Goal: Task Accomplishment & Management: Manage account settings

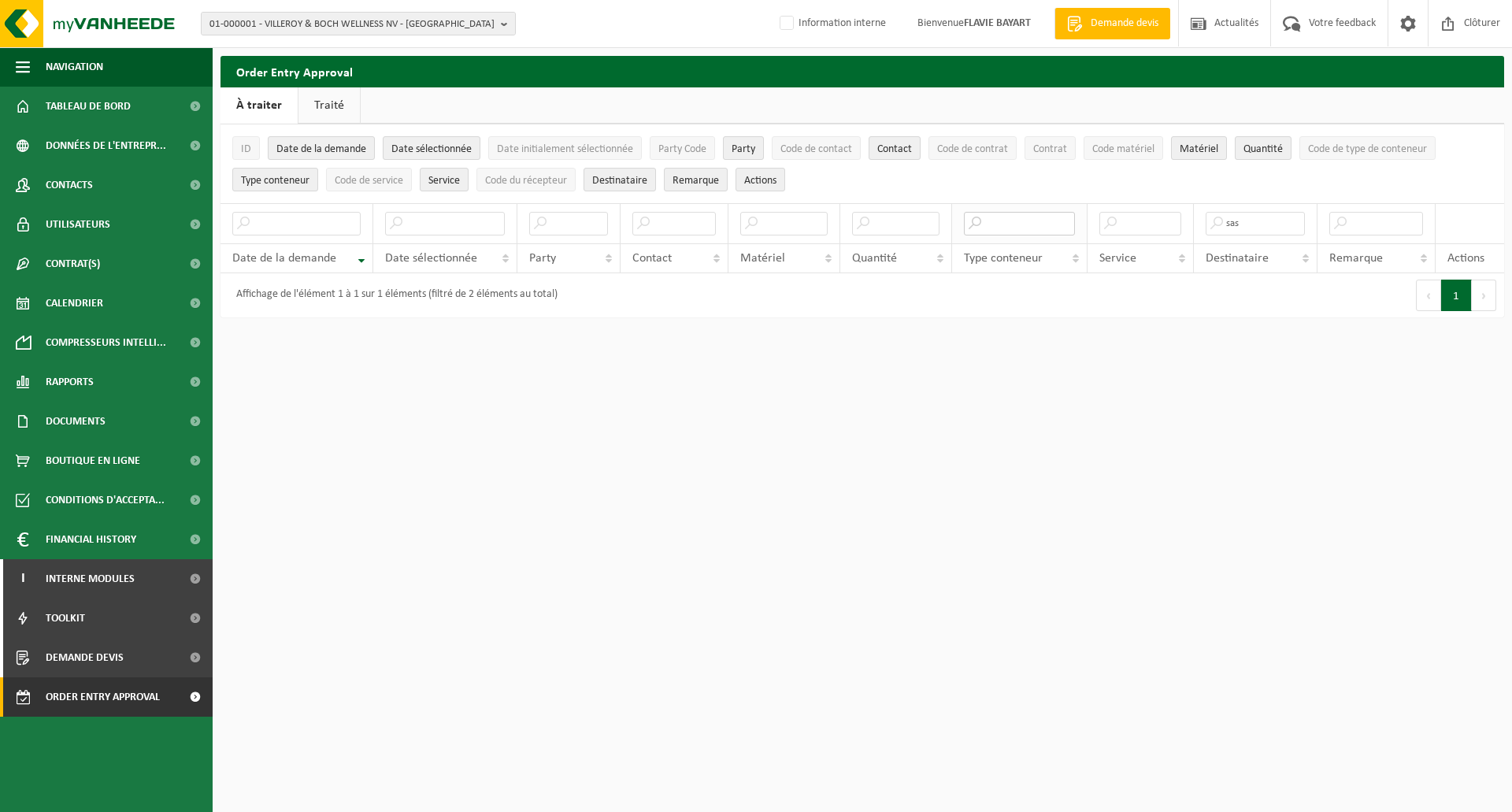
click at [1027, 221] on input "text" at bounding box center [1020, 224] width 111 height 24
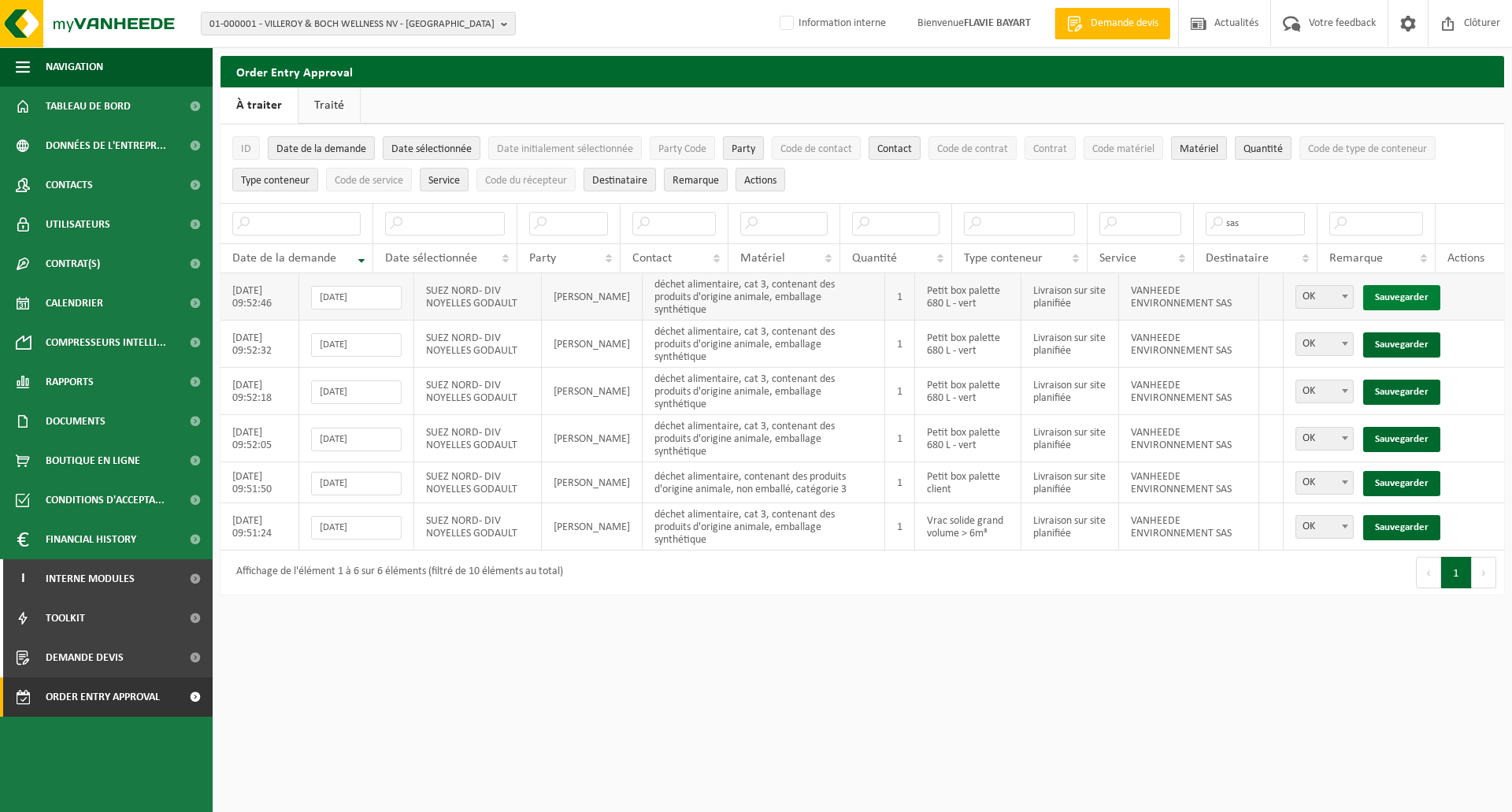
click at [1401, 290] on link "Sauvegarder" at bounding box center [1401, 298] width 77 height 25
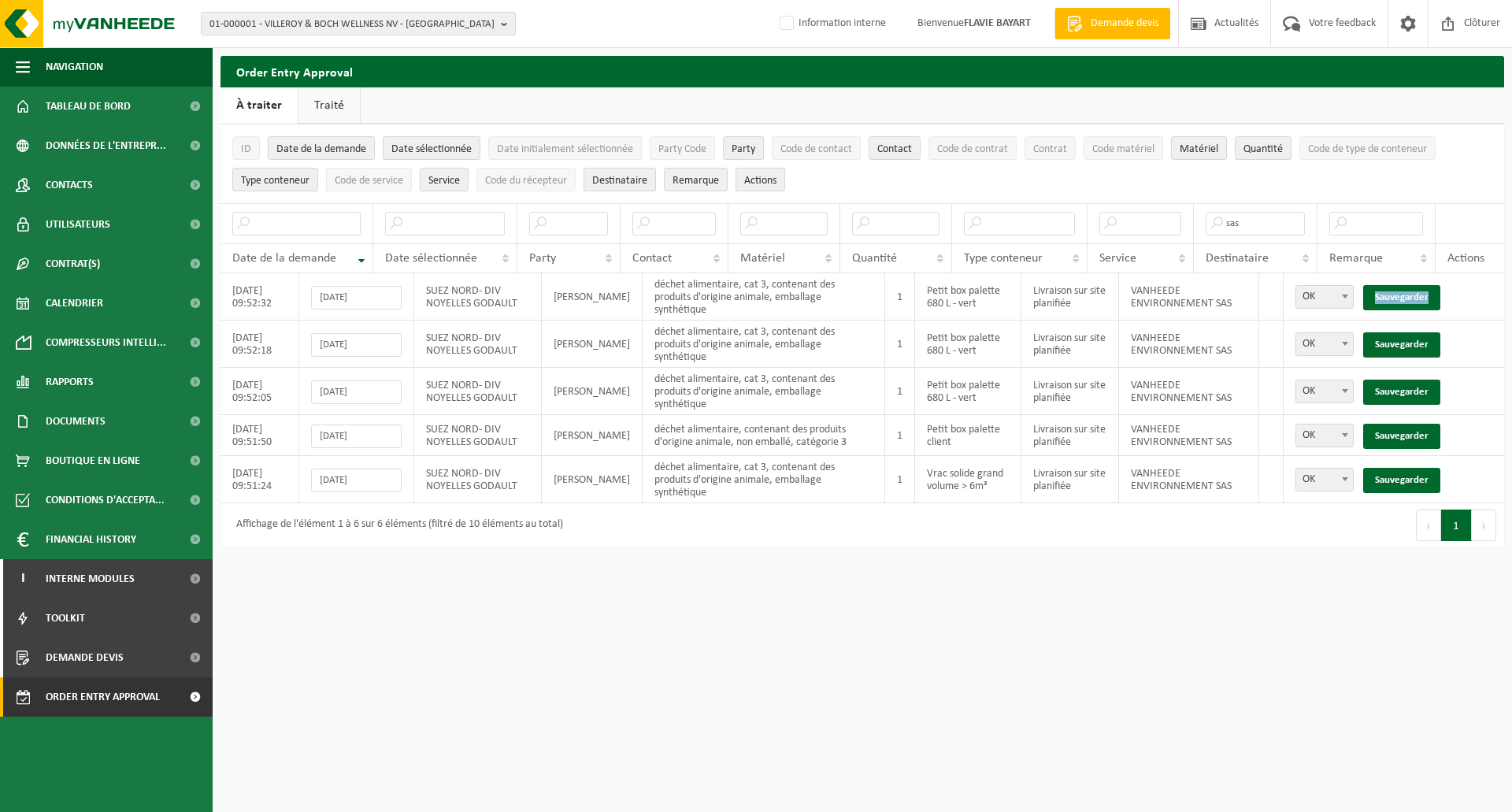
click at [1401, 290] on link "Sauvegarder" at bounding box center [1401, 298] width 77 height 25
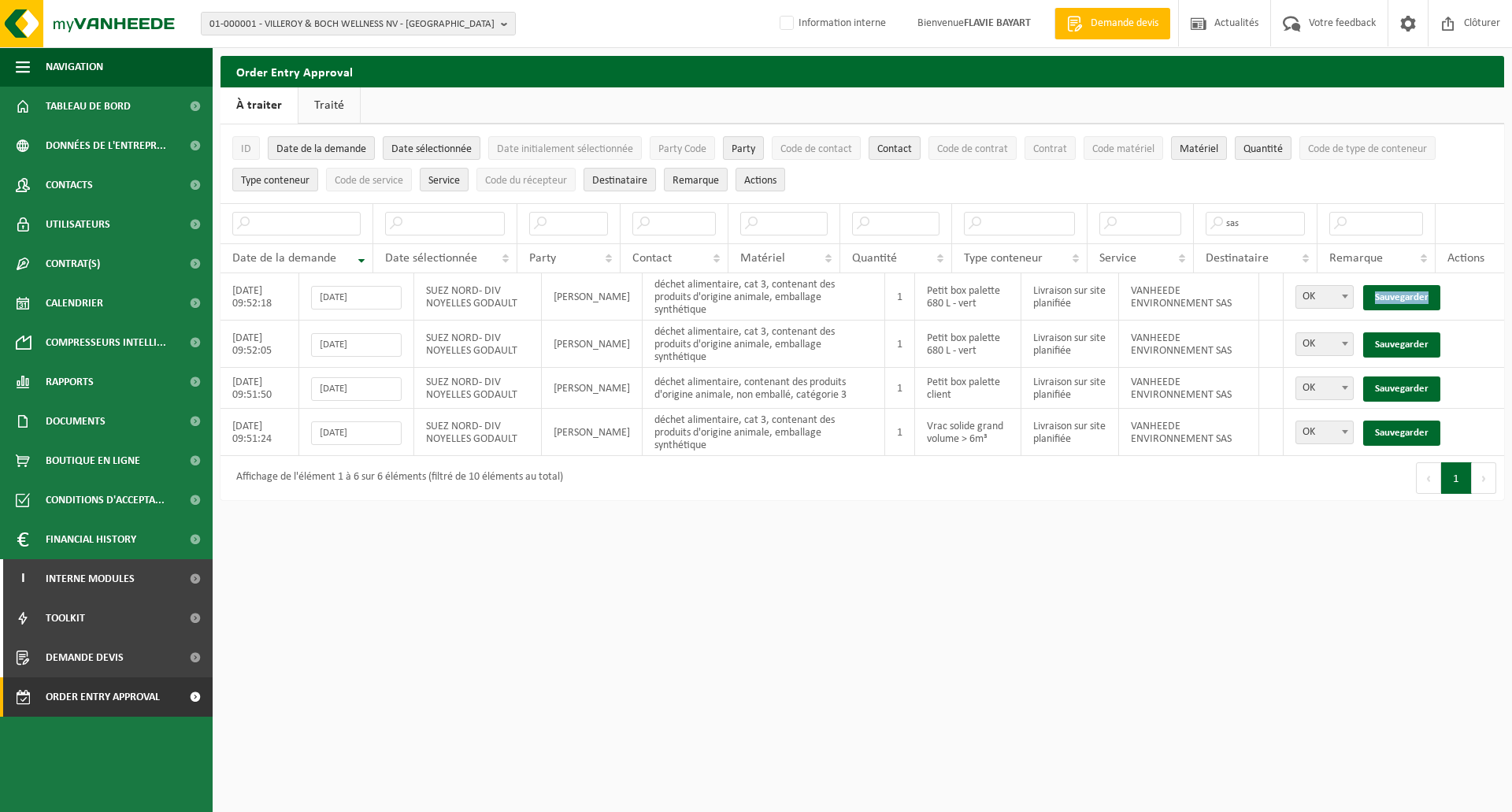
click at [1401, 290] on link "Sauvegarder" at bounding box center [1401, 298] width 77 height 25
click at [1401, 333] on link "Sauvegarder" at bounding box center [1401, 345] width 77 height 25
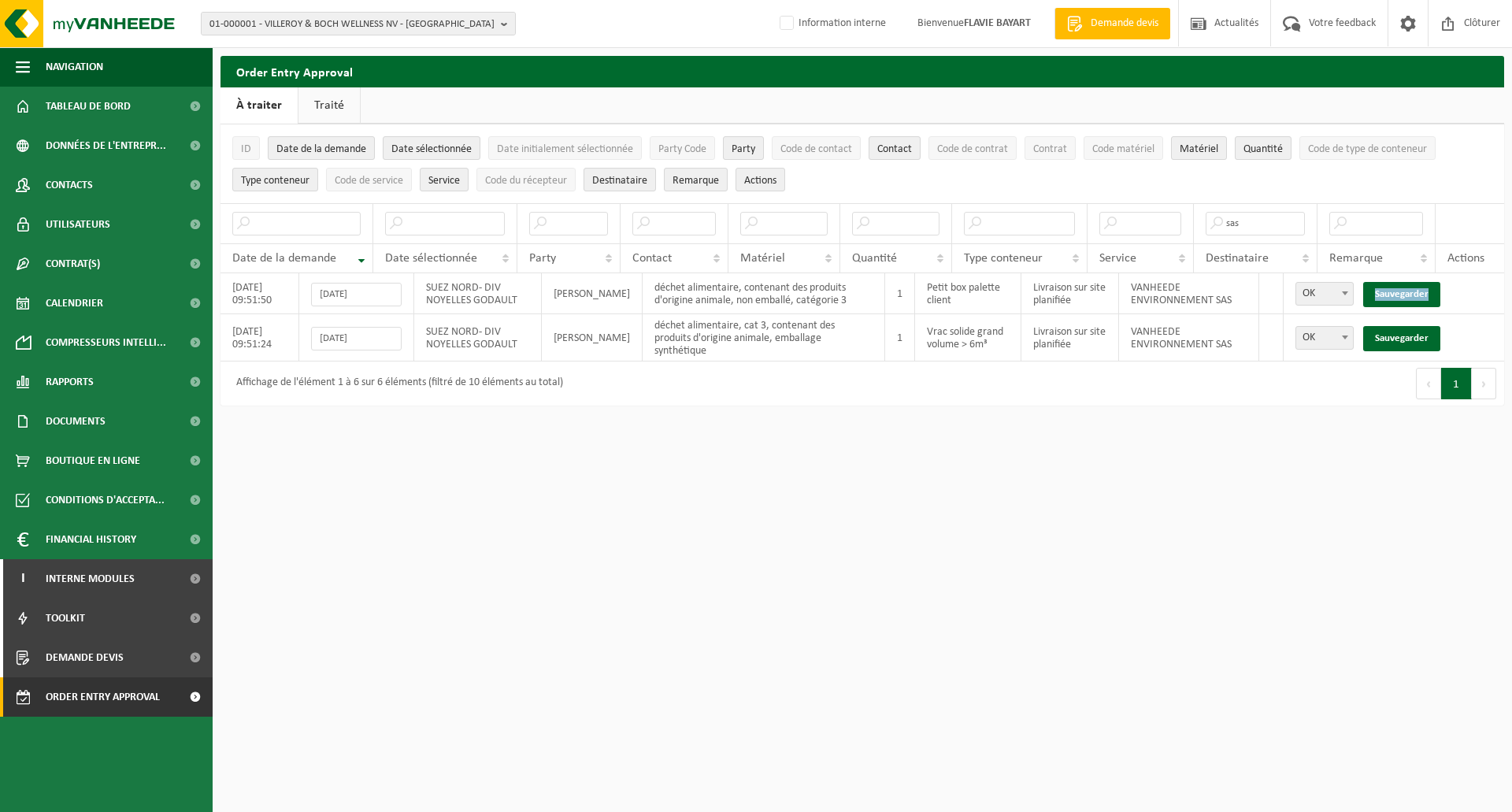
click at [1401, 290] on link "Sauvegarder" at bounding box center [1401, 295] width 77 height 25
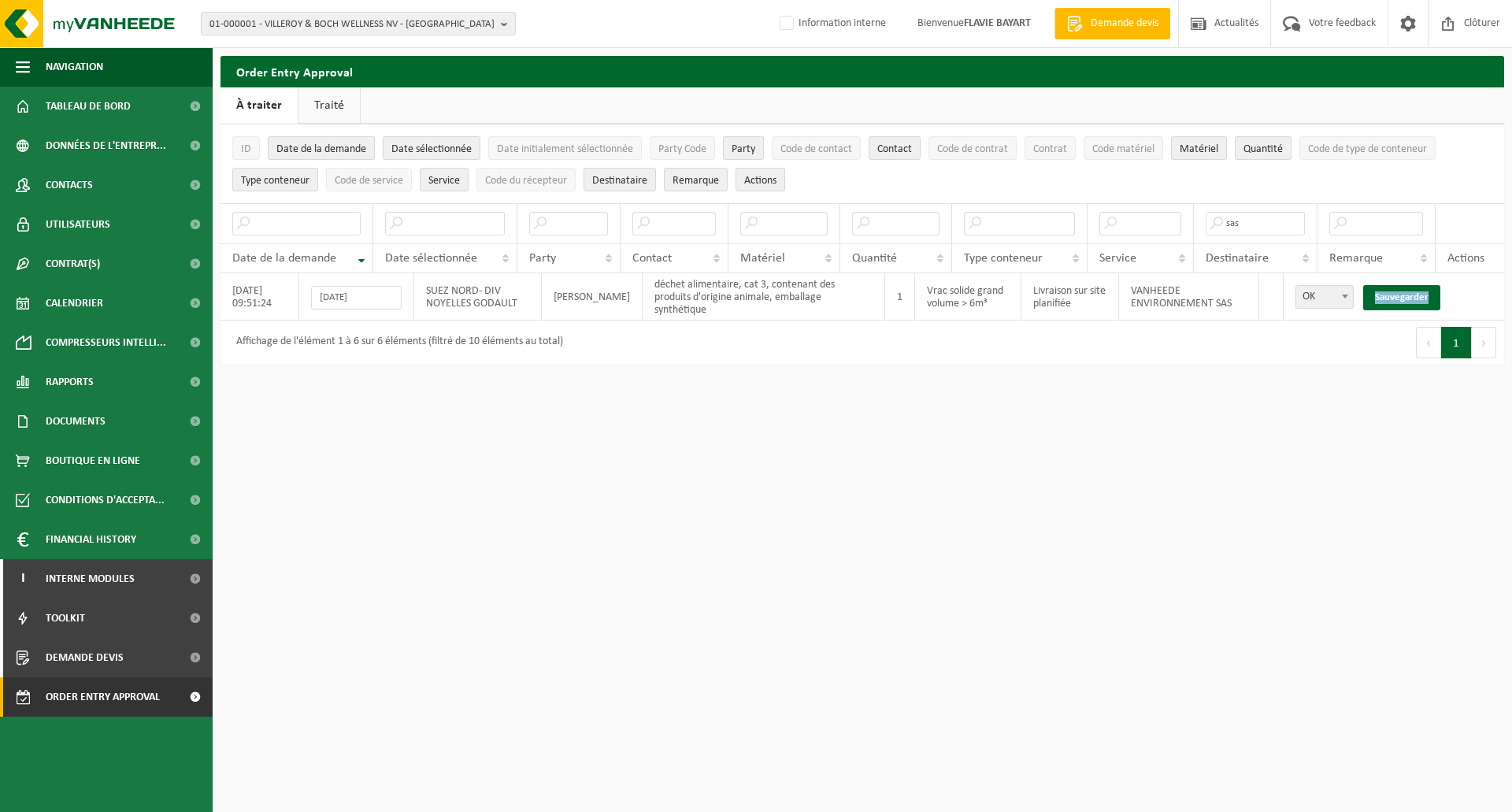
click at [1401, 290] on link "Sauvegarder" at bounding box center [1401, 298] width 77 height 25
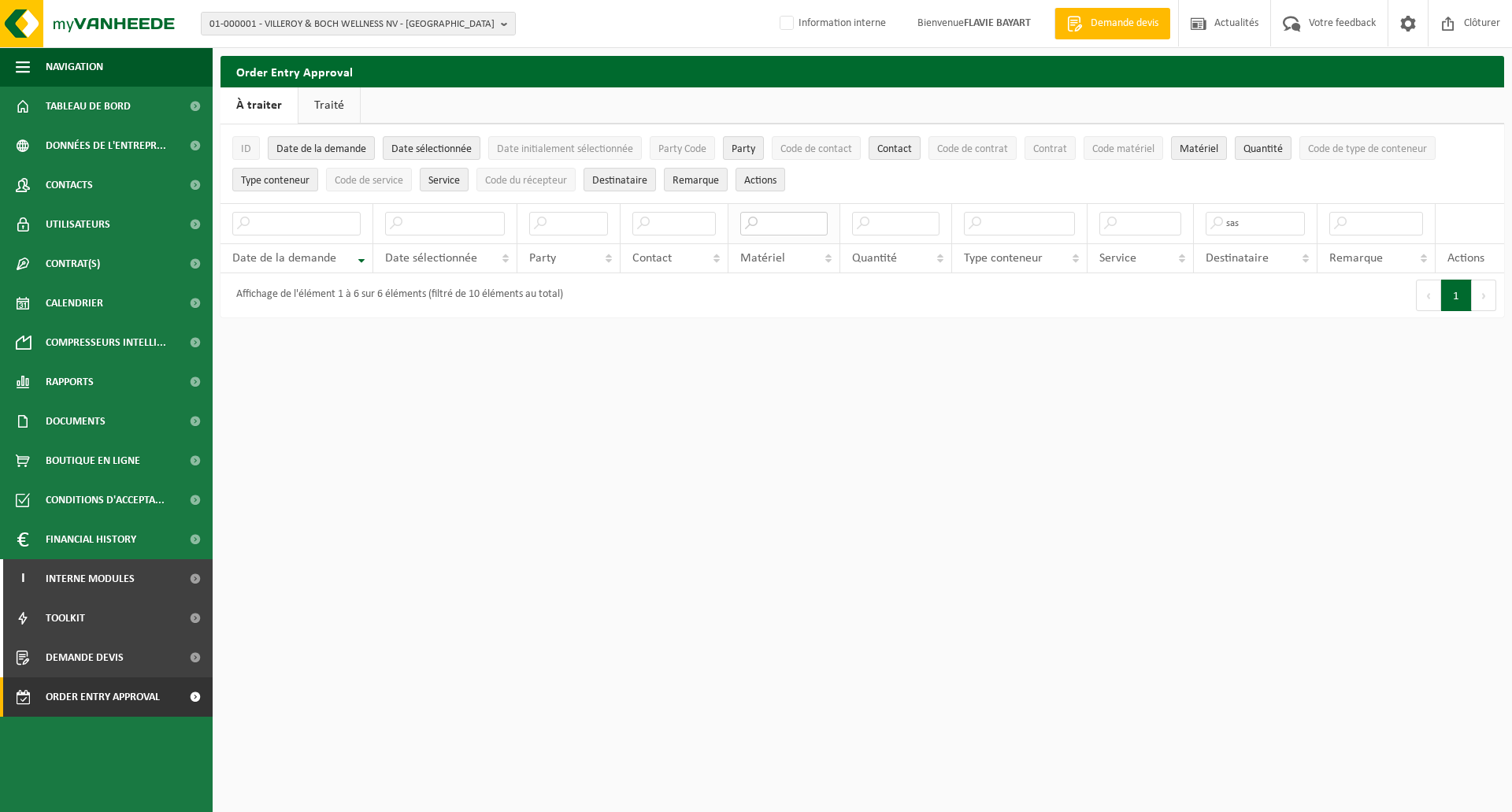
click at [781, 222] on input "text" at bounding box center [785, 224] width 88 height 24
click at [454, 229] on input "text" at bounding box center [445, 224] width 120 height 24
click at [468, 228] on input "text" at bounding box center [445, 224] width 120 height 24
